Goal: Task Accomplishment & Management: Manage account settings

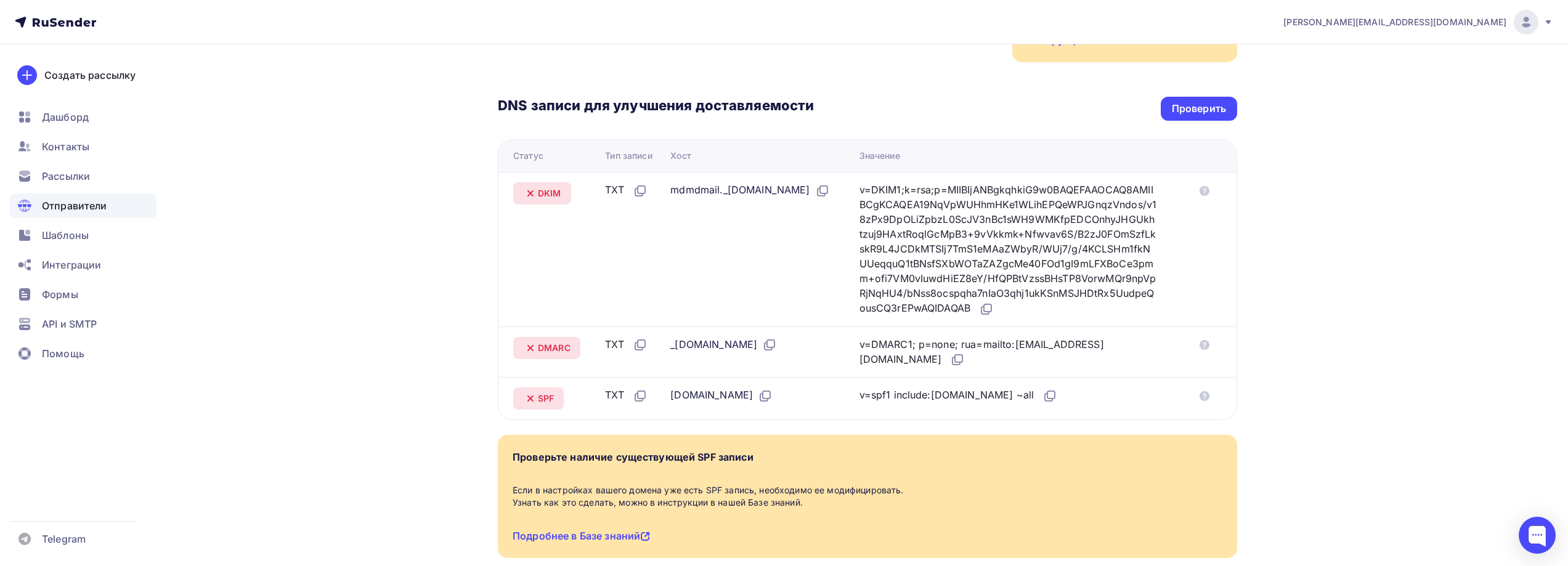
scroll to position [246, 0]
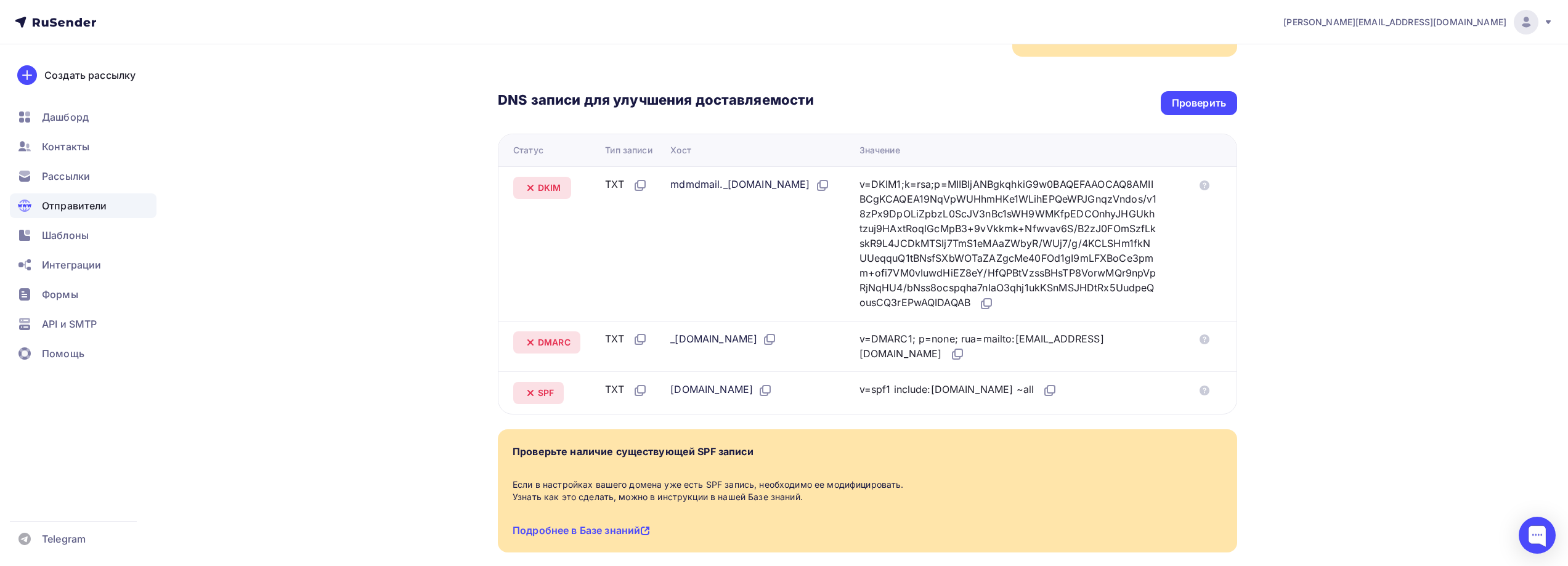
click at [678, 146] on div "Хост" at bounding box center [681, 150] width 21 height 13
click at [815, 193] on icon at bounding box center [822, 185] width 15 height 15
click at [932, 240] on div "v=DKIM1;k=rsa;p=MIIBIjANBgkqhkiG9w0BAQEFAAOCAQ8AMIIBCgKCAQEA19NqVpWUHhmHKe1WLih…" at bounding box center [1008, 244] width 298 height 135
click at [993, 302] on icon at bounding box center [986, 303] width 15 height 15
click at [776, 337] on icon at bounding box center [769, 339] width 15 height 15
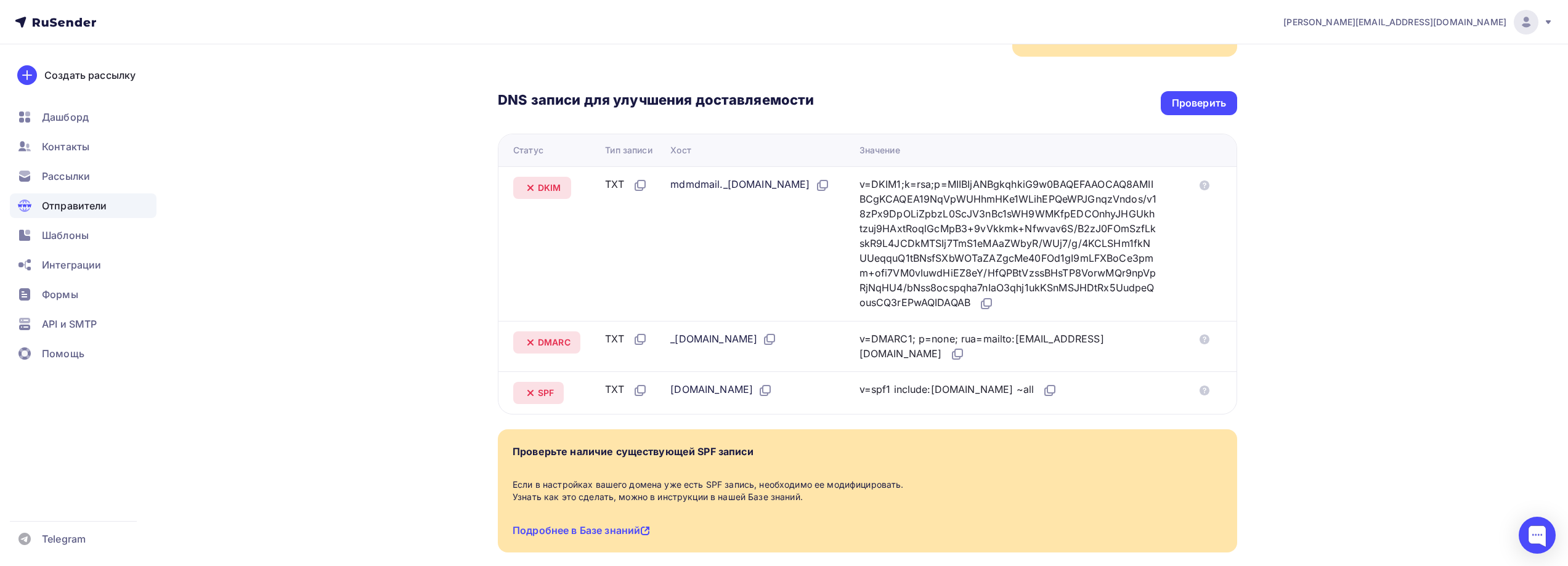
click at [918, 191] on div "v=DKIM1;k=rsa;p=MIIBIjANBgkqhkiG9w0BAQEFAAOCAQ8AMIIBCgKCAQEA19NqVpWUHhmHKe1WLih…" at bounding box center [1008, 244] width 298 height 135
click at [950, 355] on icon at bounding box center [957, 354] width 15 height 15
click at [763, 390] on icon at bounding box center [766, 389] width 7 height 7
click at [835, 370] on td "_[DOMAIN_NAME]" at bounding box center [760, 346] width 188 height 51
click at [840, 322] on td "_[DOMAIN_NAME]" at bounding box center [760, 346] width 188 height 51
